Goal: Task Accomplishment & Management: Complete application form

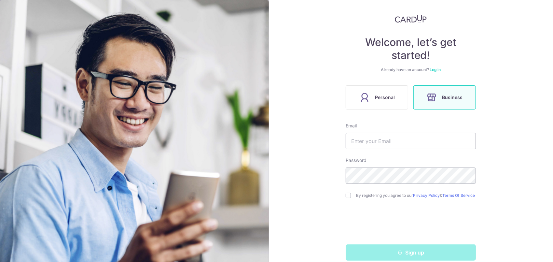
scroll to position [33, 0]
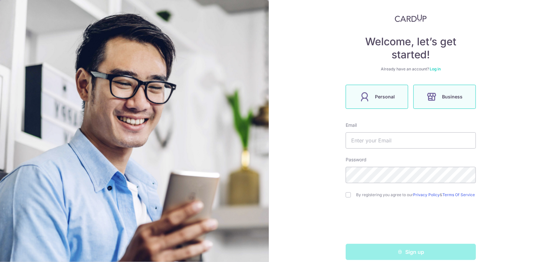
click at [385, 87] on label "Personal" at bounding box center [377, 97] width 62 height 24
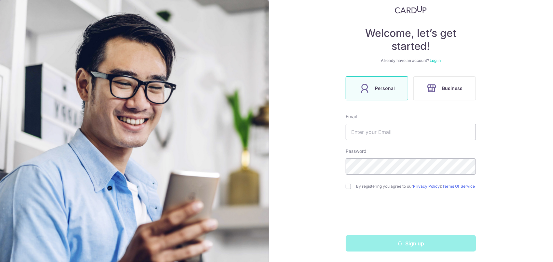
scroll to position [43, 0]
click at [377, 124] on input "text" at bounding box center [411, 132] width 130 height 16
type input "[EMAIL_ADDRESS][DOMAIN_NAME]"
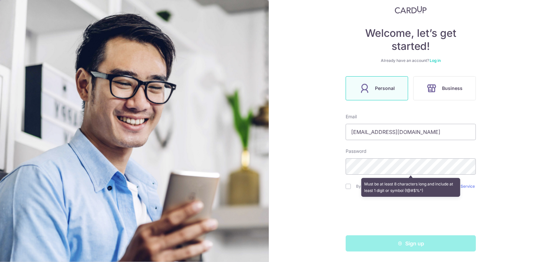
click at [523, 151] on div "Welcome, let’s get started! Already have an account? Log in Personal Business E…" at bounding box center [411, 131] width 284 height 262
click at [346, 184] on div "Must be at least 8 characters long and include at least 1 digit or symbol (!@#$…" at bounding box center [411, 187] width 130 height 24
click at [346, 187] on div "Must be at least 8 characters long and include at least 1 digit or symbol (!@#$…" at bounding box center [411, 187] width 130 height 24
click at [502, 192] on div "Welcome, let’s get started! Already have an account? Log in Personal Business E…" at bounding box center [411, 131] width 284 height 262
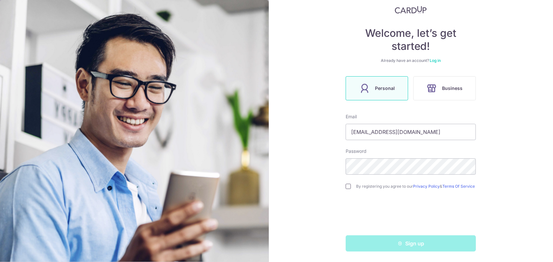
click at [346, 184] on input "checkbox" at bounding box center [348, 186] width 5 height 5
checkbox input "true"
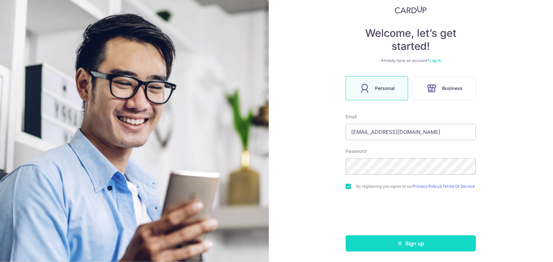
click at [386, 242] on button "Sign up" at bounding box center [411, 243] width 130 height 16
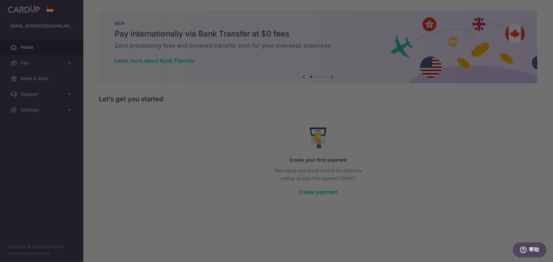
click at [380, 212] on div at bounding box center [279, 132] width 559 height 264
